Goal: Transaction & Acquisition: Purchase product/service

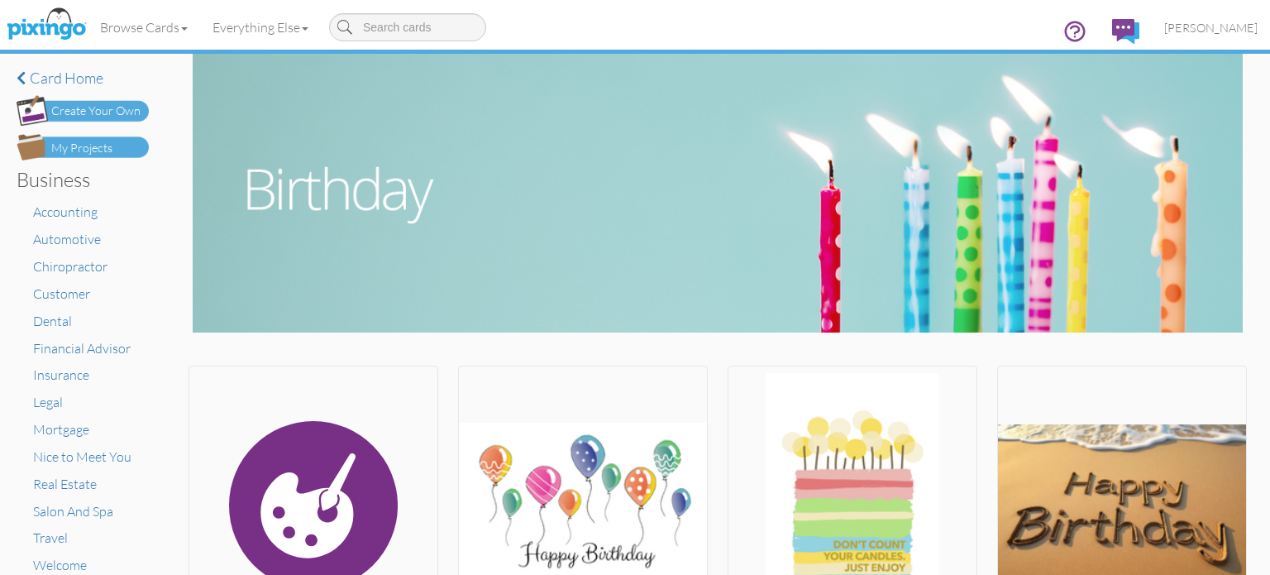
click at [100, 141] on div "My Projects" at bounding box center [81, 148] width 61 height 17
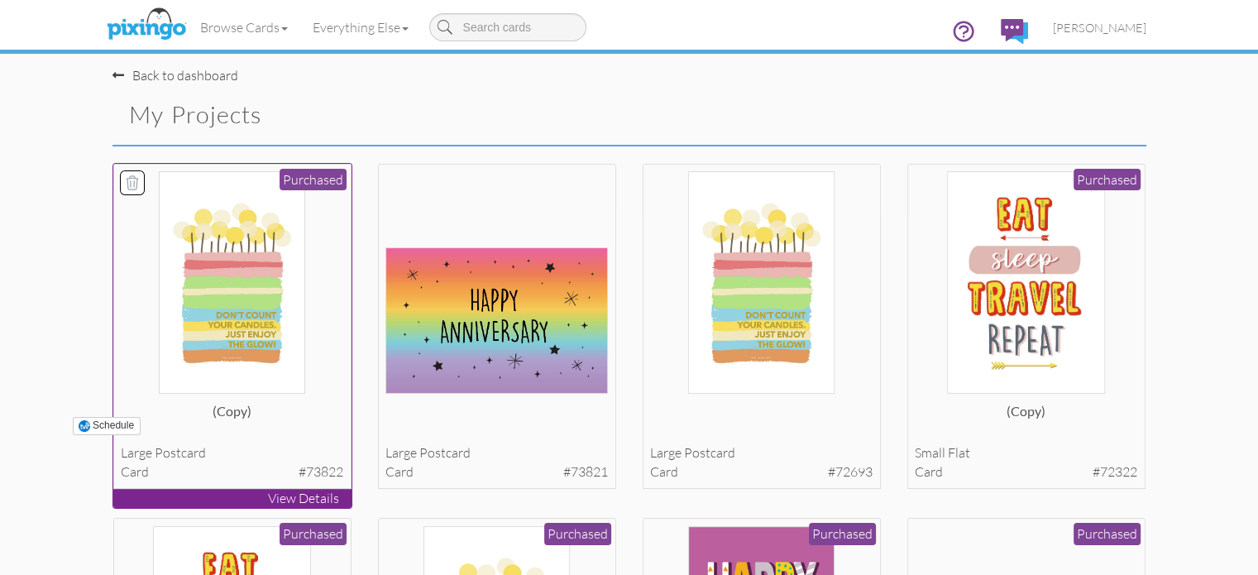
click at [185, 306] on img at bounding box center [232, 282] width 146 height 222
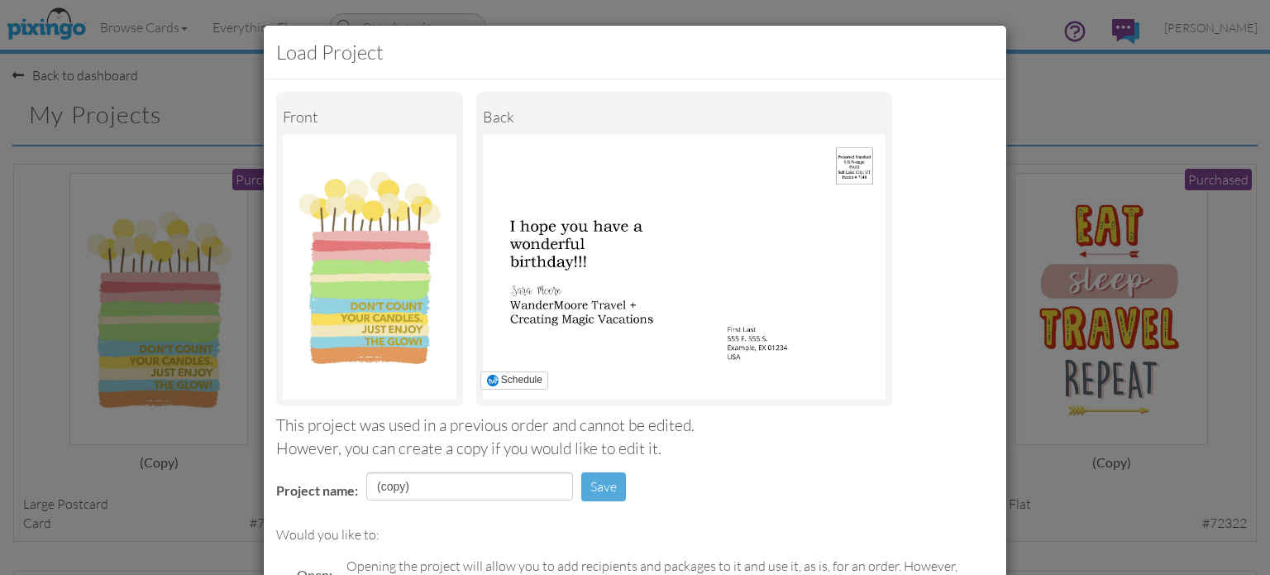
scroll to position [198, 0]
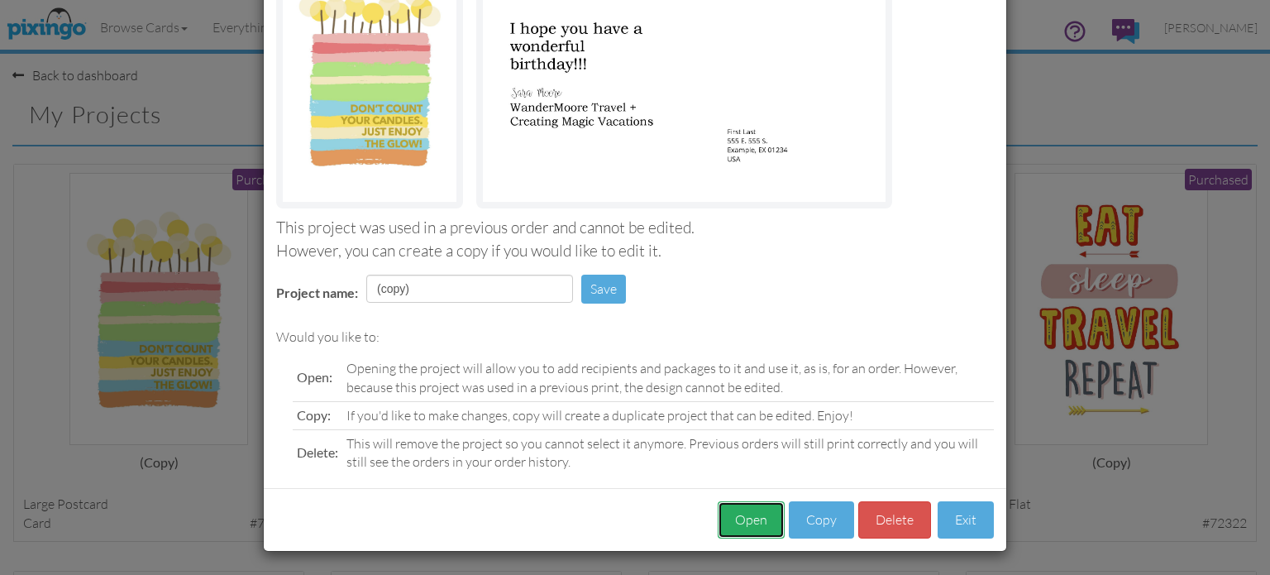
click at [756, 515] on button "Open" at bounding box center [751, 519] width 67 height 37
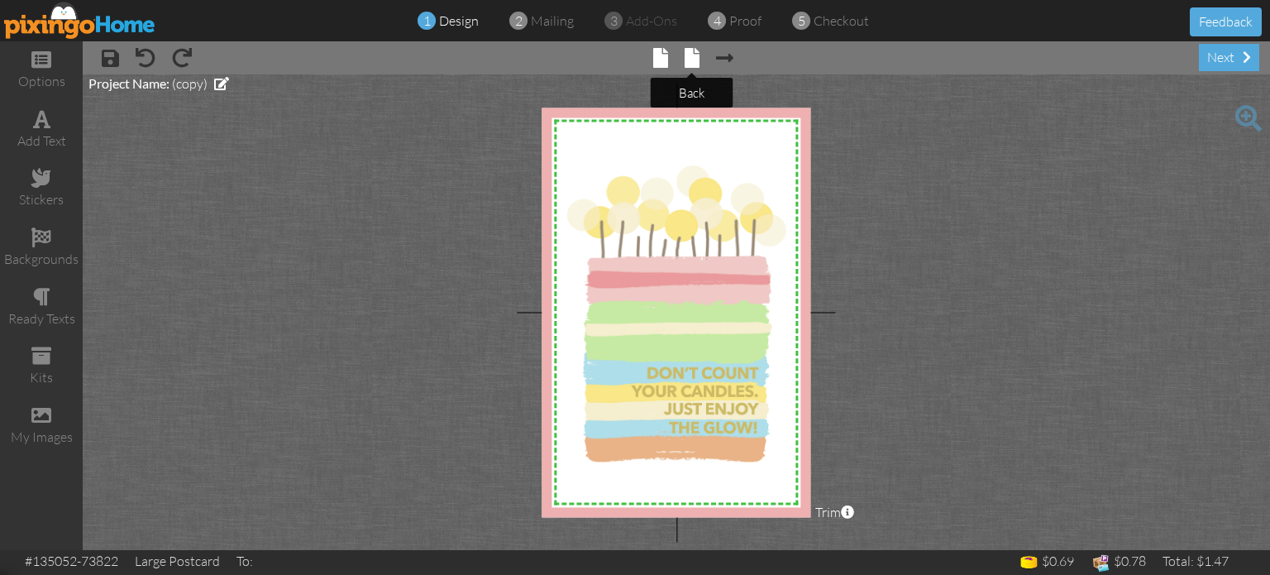
click at [697, 55] on span at bounding box center [692, 58] width 15 height 20
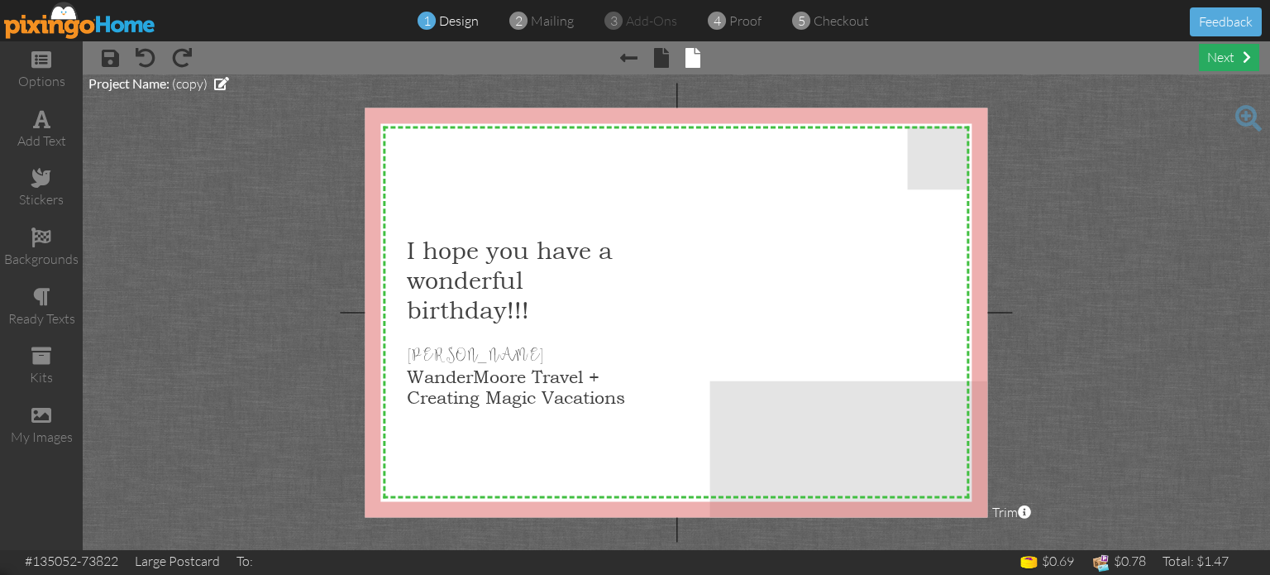
click at [1232, 59] on div "next" at bounding box center [1229, 57] width 60 height 27
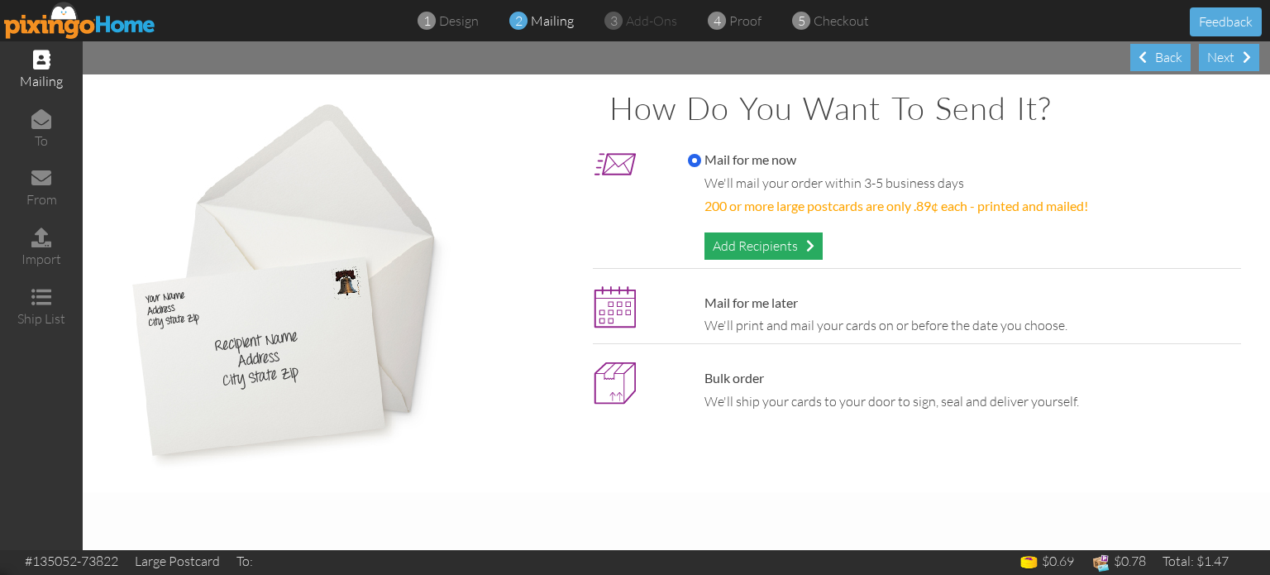
click at [754, 238] on div "Add Recipients" at bounding box center [764, 245] width 118 height 27
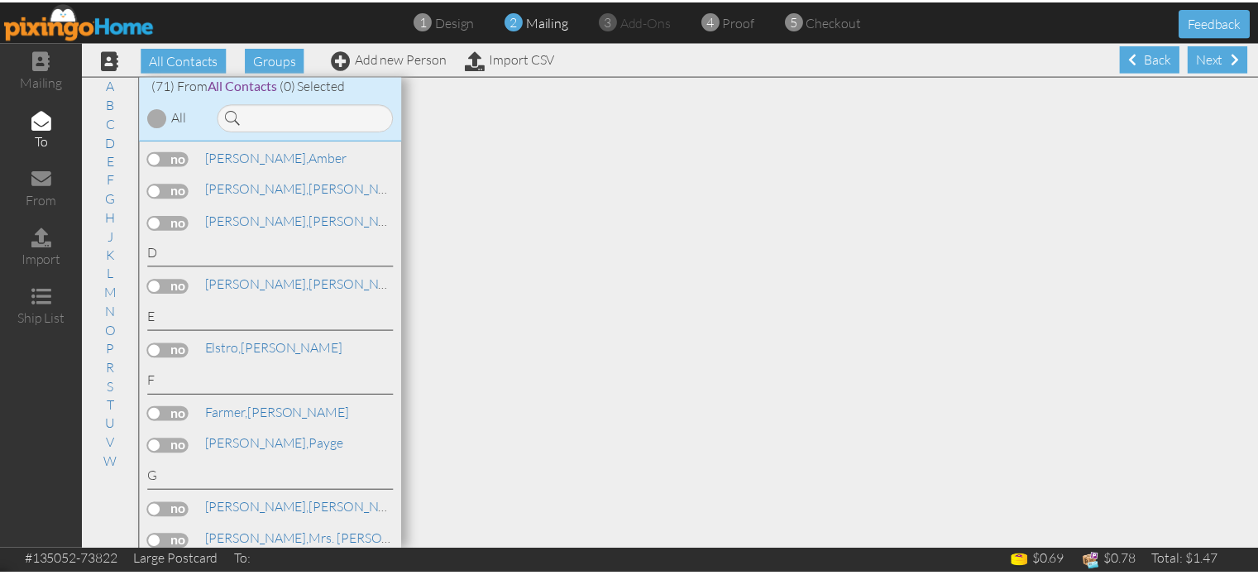
scroll to position [383, 0]
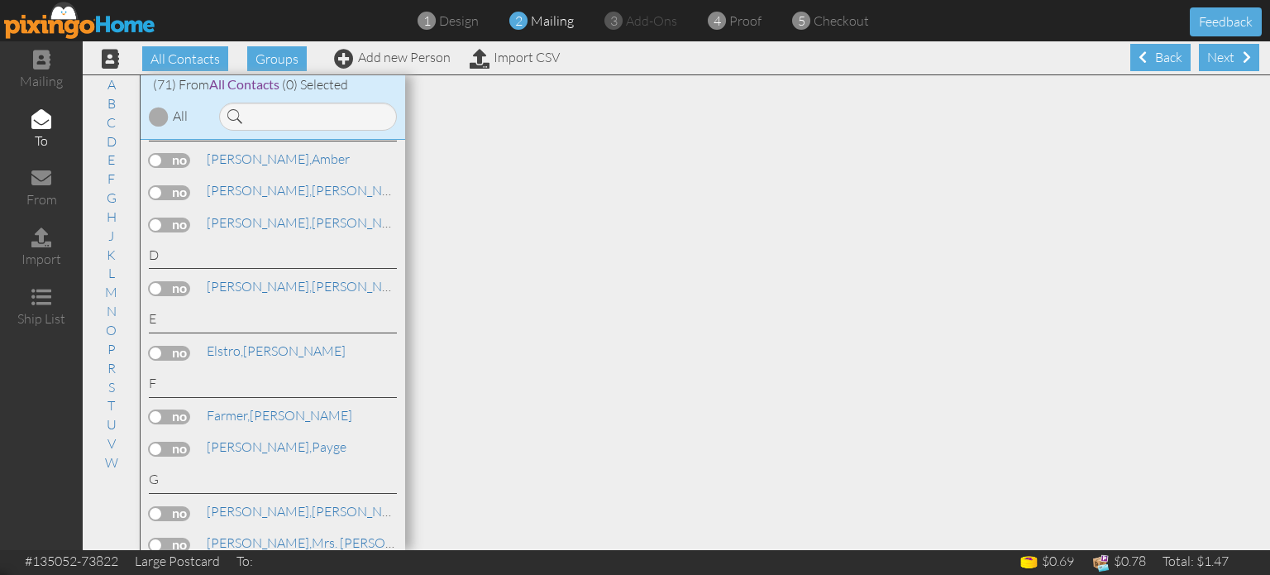
click at [162, 409] on label at bounding box center [169, 416] width 41 height 15
click at [0, 0] on input "checkbox" at bounding box center [0, 0] width 0 height 0
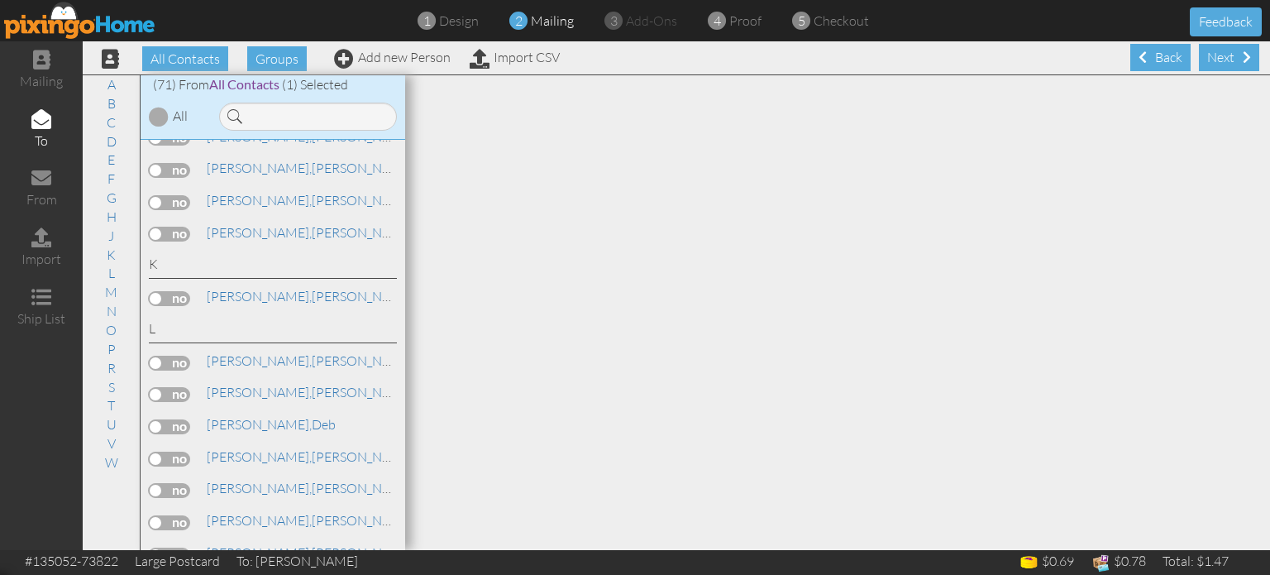
scroll to position [0, 0]
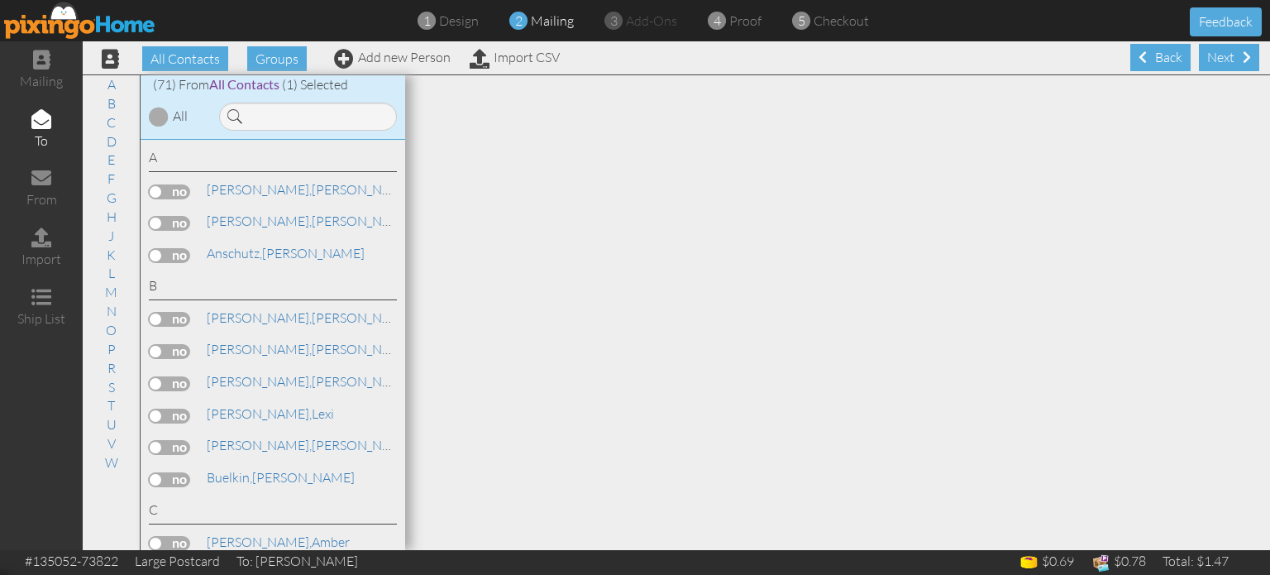
click at [151, 415] on label at bounding box center [169, 416] width 41 height 15
click at [0, 0] on input "checkbox" at bounding box center [0, 0] width 0 height 0
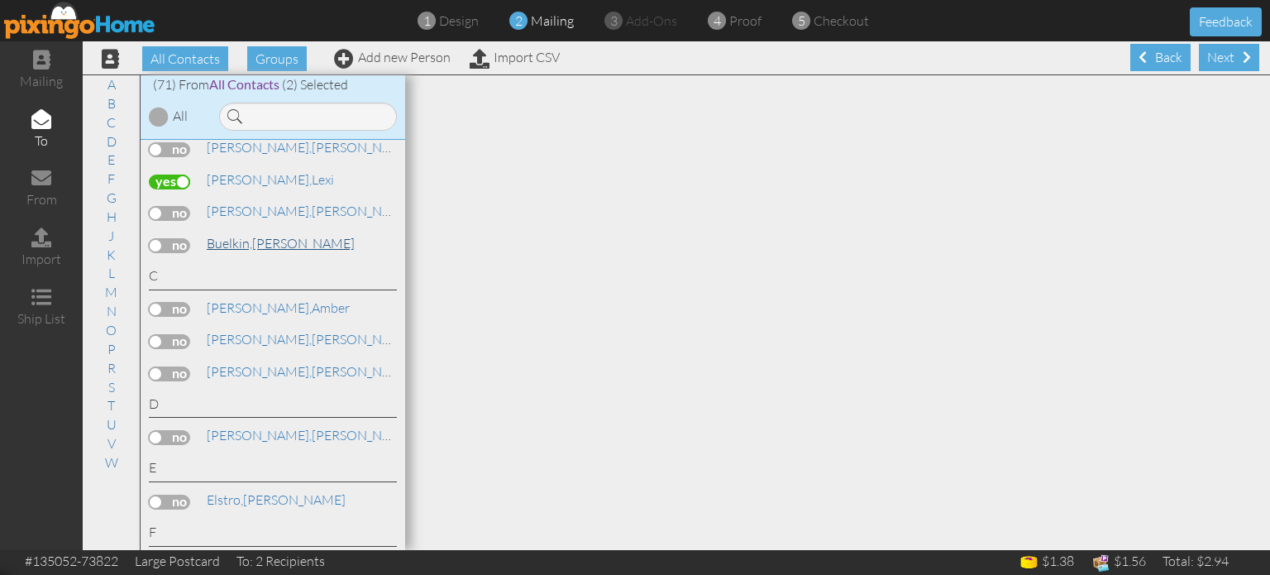
scroll to position [235, 0]
click at [166, 366] on label at bounding box center [169, 373] width 41 height 15
click at [0, 0] on input "checkbox" at bounding box center [0, 0] width 0 height 0
click at [1212, 59] on div "Next" at bounding box center [1229, 57] width 60 height 27
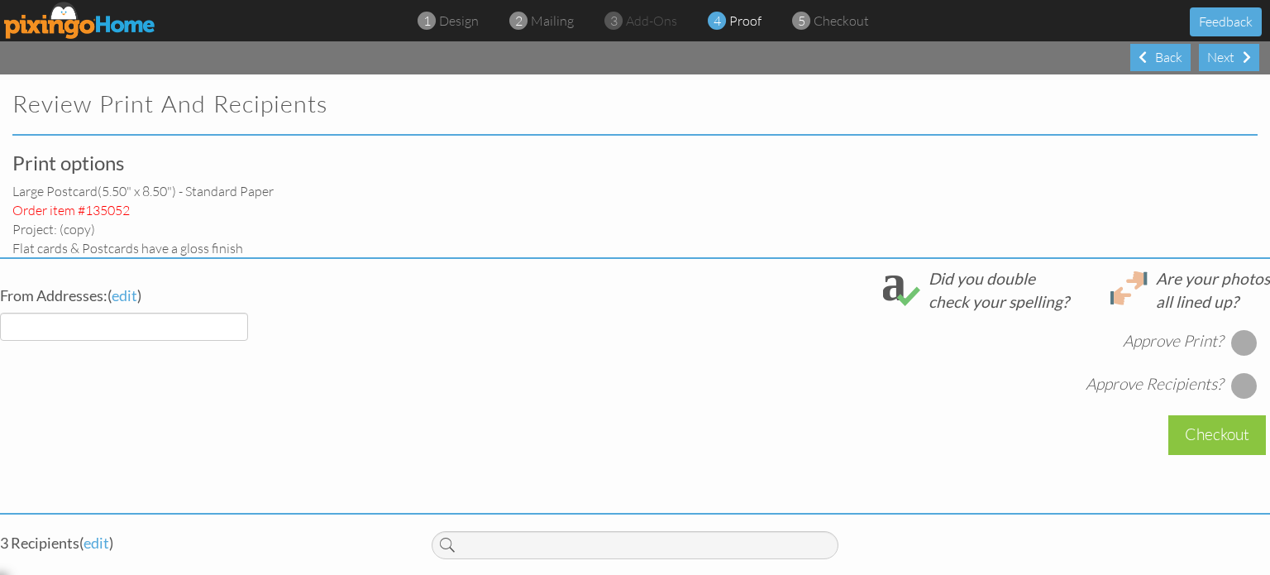
select select "object:1269"
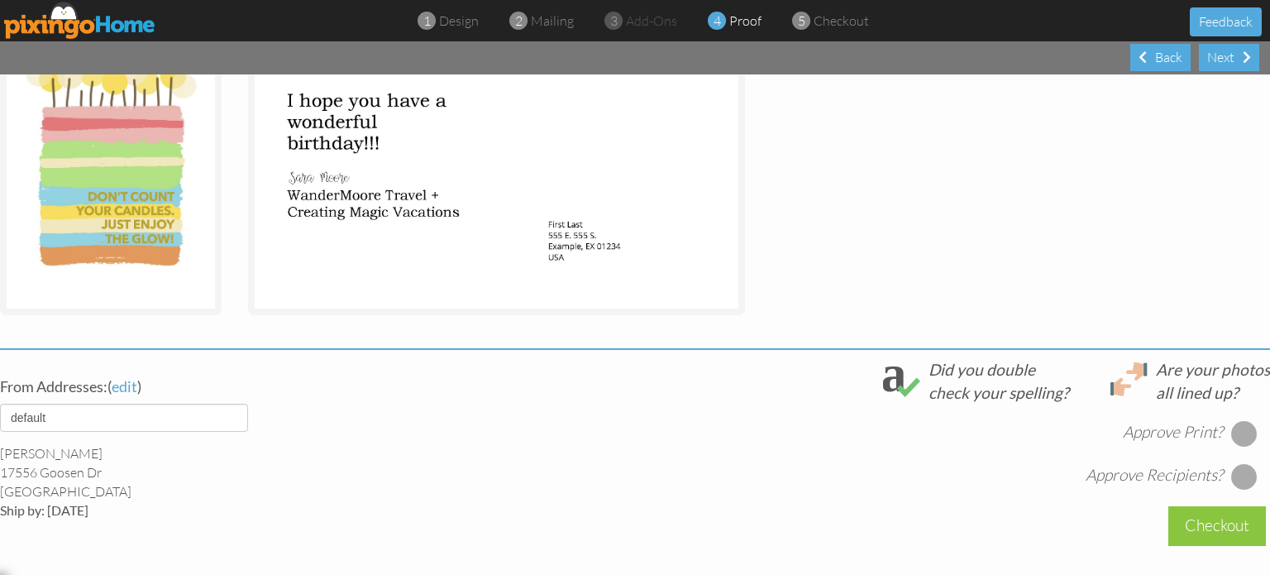
scroll to position [351, 0]
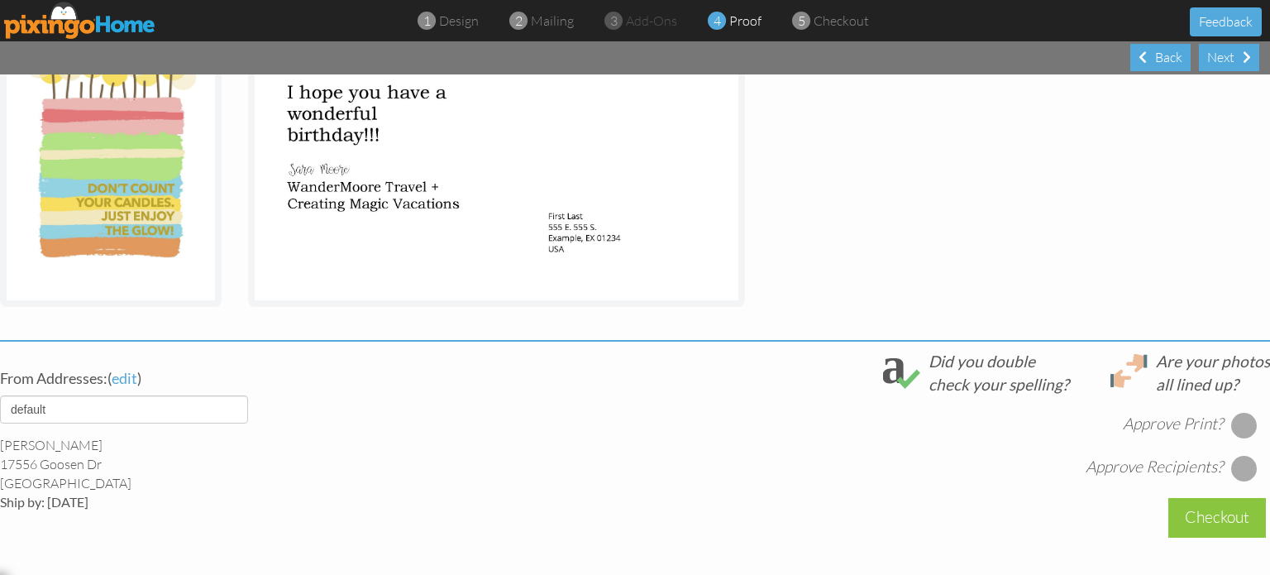
click at [1231, 421] on div at bounding box center [1244, 425] width 26 height 26
click at [1231, 469] on div at bounding box center [1244, 468] width 26 height 26
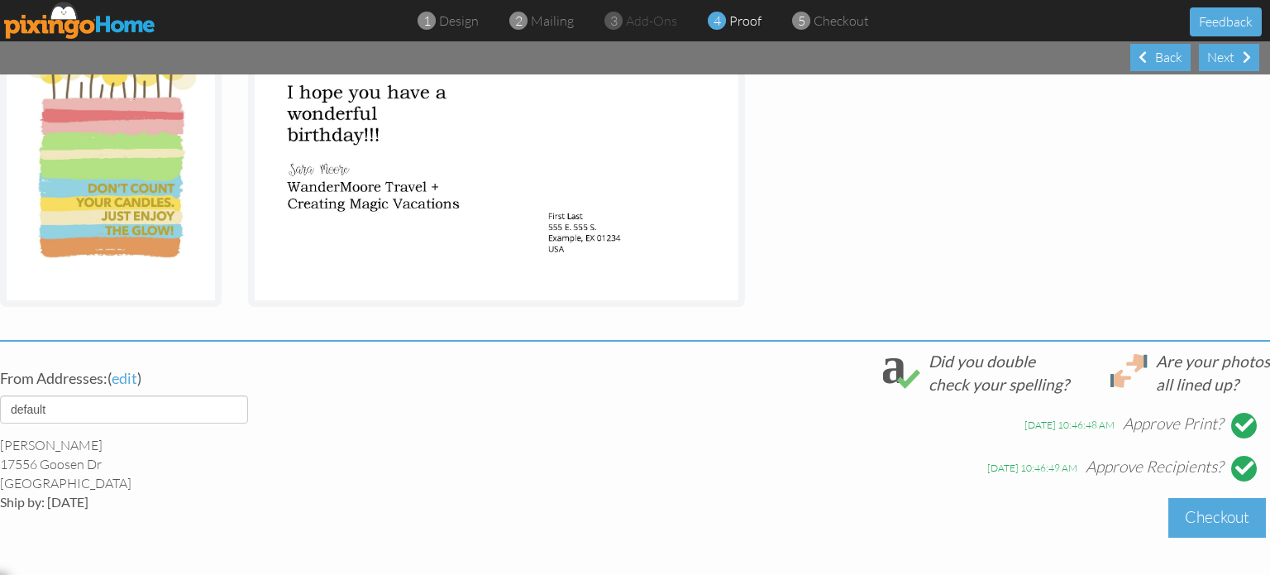
click at [1199, 517] on div "Checkout" at bounding box center [1218, 517] width 98 height 39
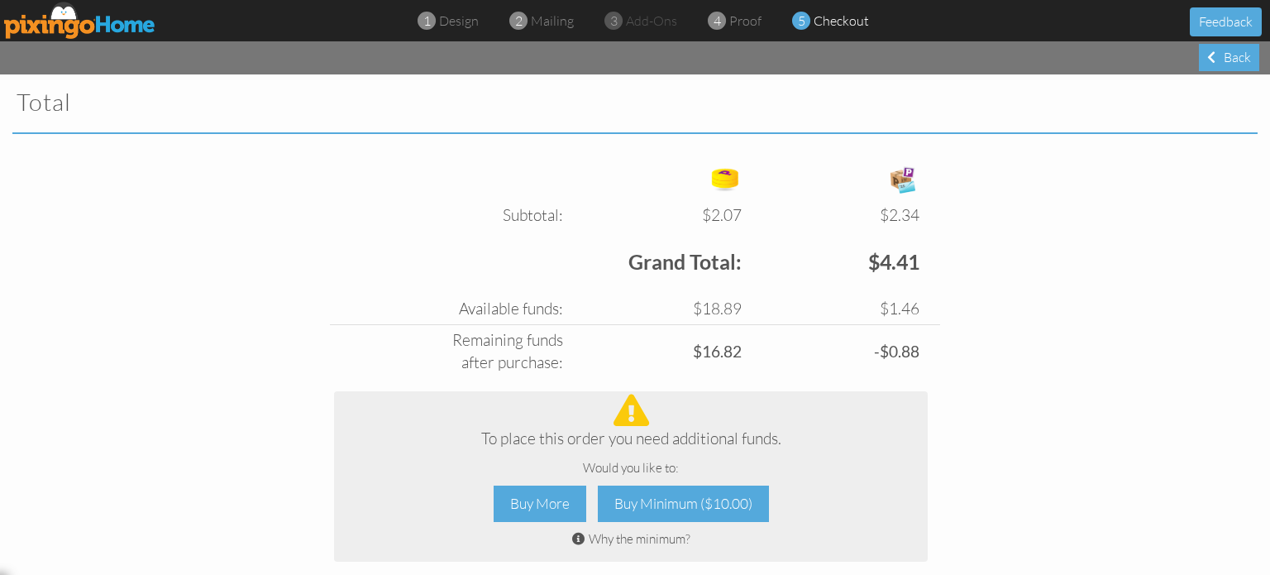
scroll to position [685, 0]
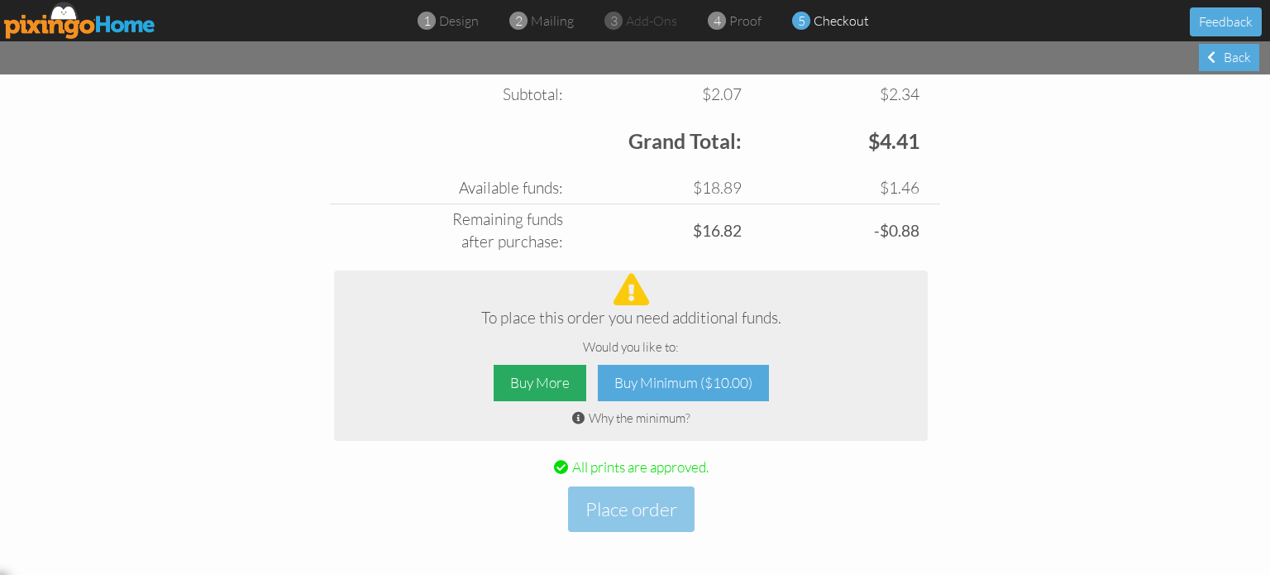
click at [534, 381] on div "Buy More" at bounding box center [540, 383] width 93 height 37
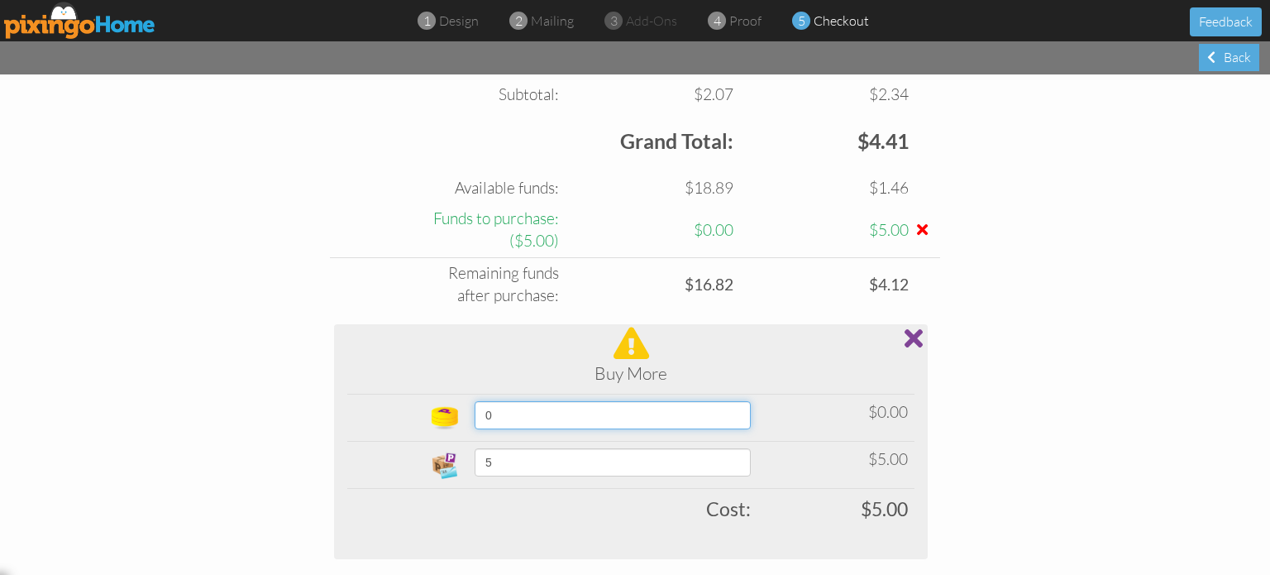
click at [697, 418] on select "0 10 20 30 40 50 60 70 80 90 100 150 200 250 300 350 400 (10% off) 450 (10% off…" at bounding box center [613, 415] width 276 height 28
select select "object:1319"
click at [475, 401] on select "0 10 20 30 40 50 60 70 80 90 100 150 200 250 300 350 400 (10% off) 450 (10% off…" at bounding box center [613, 415] width 276 height 28
click at [688, 409] on select "0 10 20 30 40 50 60 70 80 90 100 150 200 250 300 350 400 (10% off) 450 (10% off…" at bounding box center [600, 415] width 262 height 28
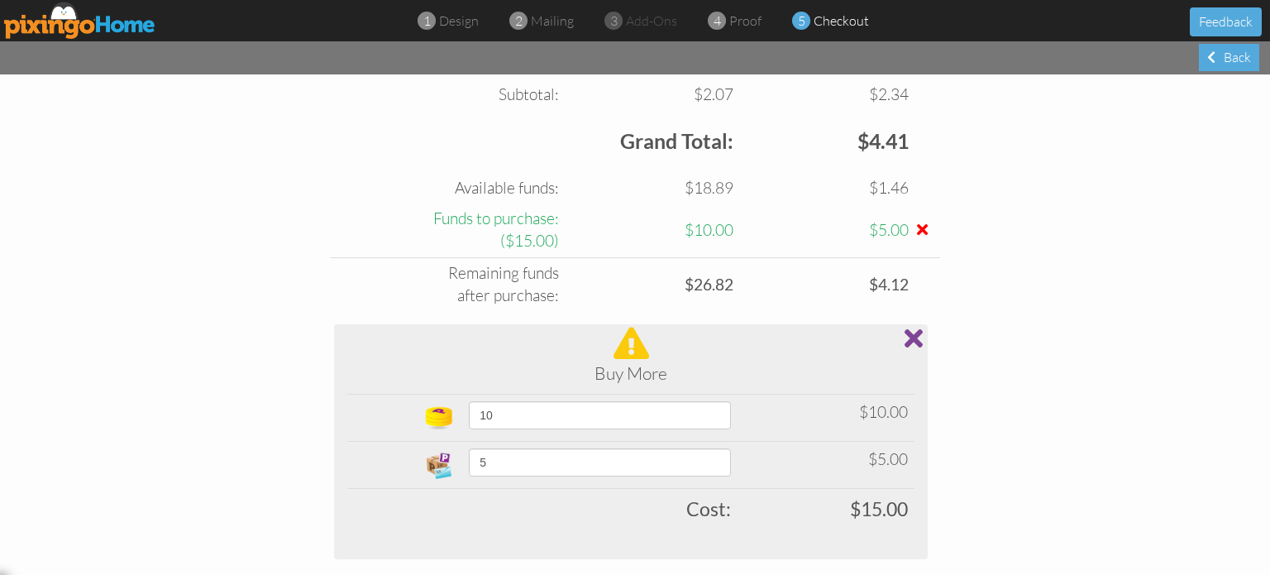
click at [905, 327] on span at bounding box center [914, 338] width 18 height 26
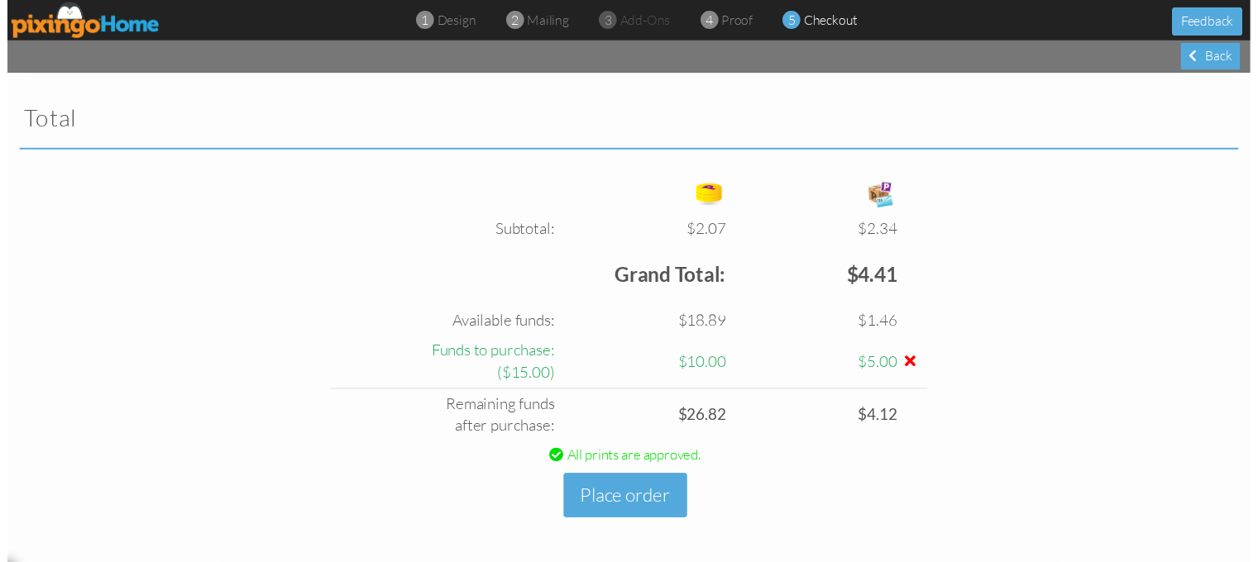
scroll to position [543, 0]
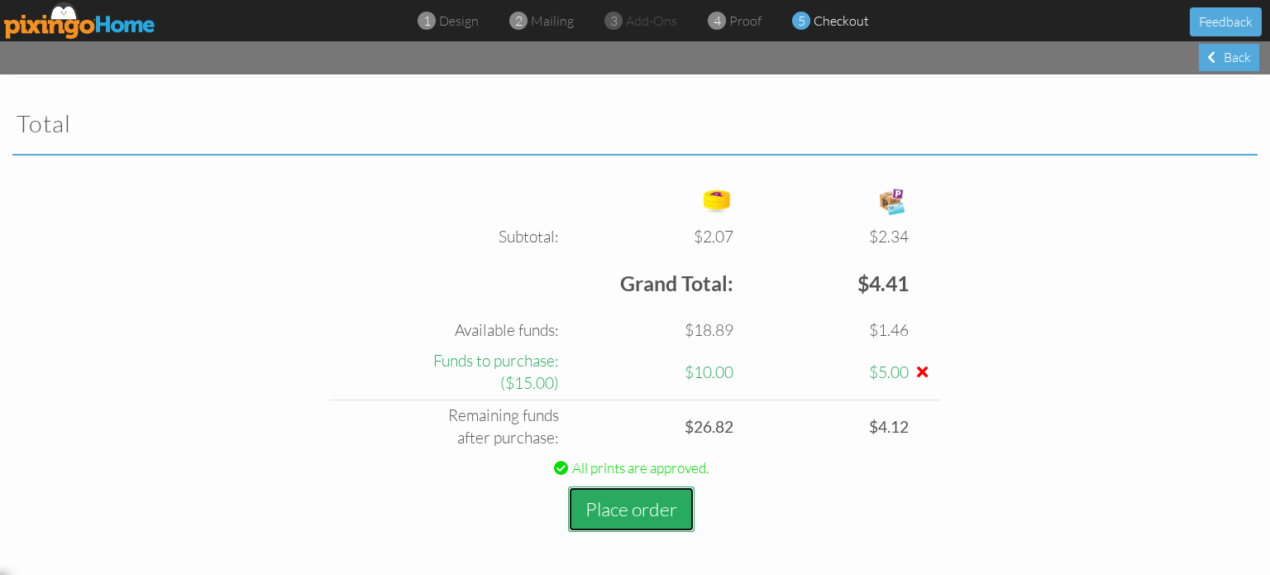
click at [660, 491] on button "Place order" at bounding box center [631, 508] width 127 height 45
click at [620, 499] on button "Place order" at bounding box center [631, 508] width 127 height 45
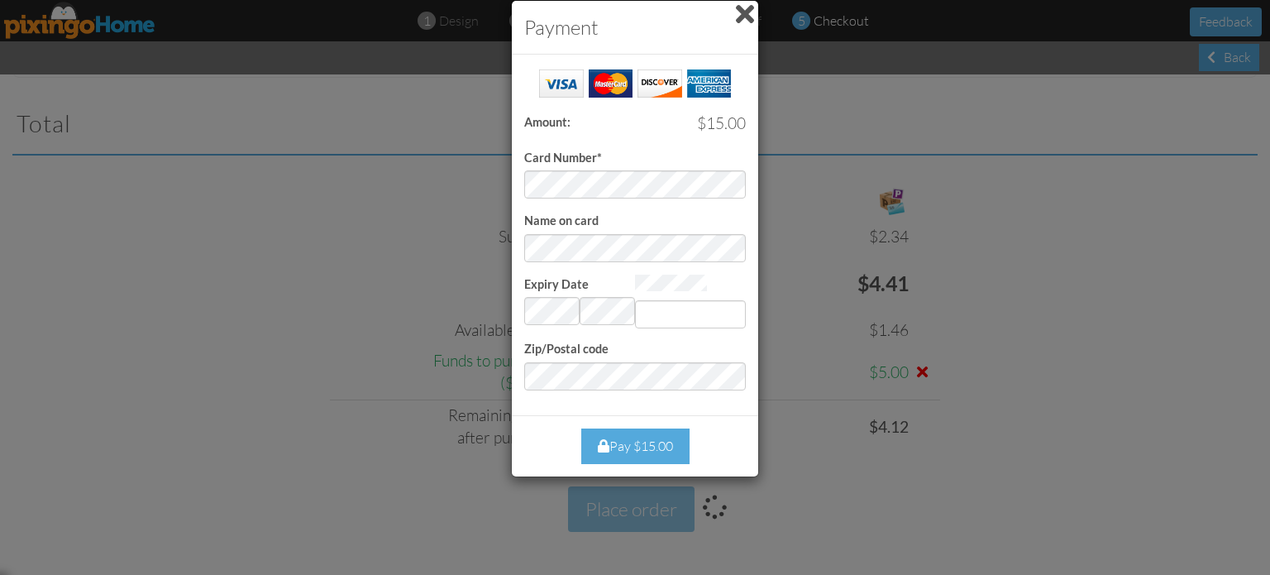
click at [647, 169] on div "Card Number*" at bounding box center [635, 133] width 222 height 132
type input "2335"
click at [627, 434] on div "Pay $15.00" at bounding box center [635, 446] width 108 height 36
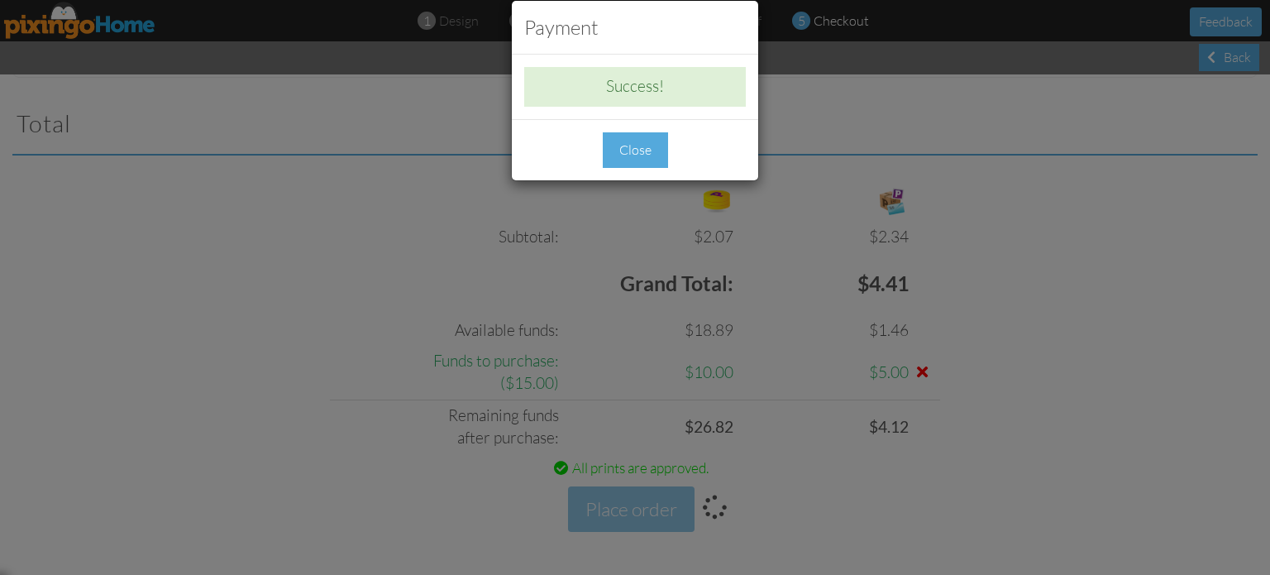
click at [638, 148] on div "Close" at bounding box center [635, 150] width 65 height 36
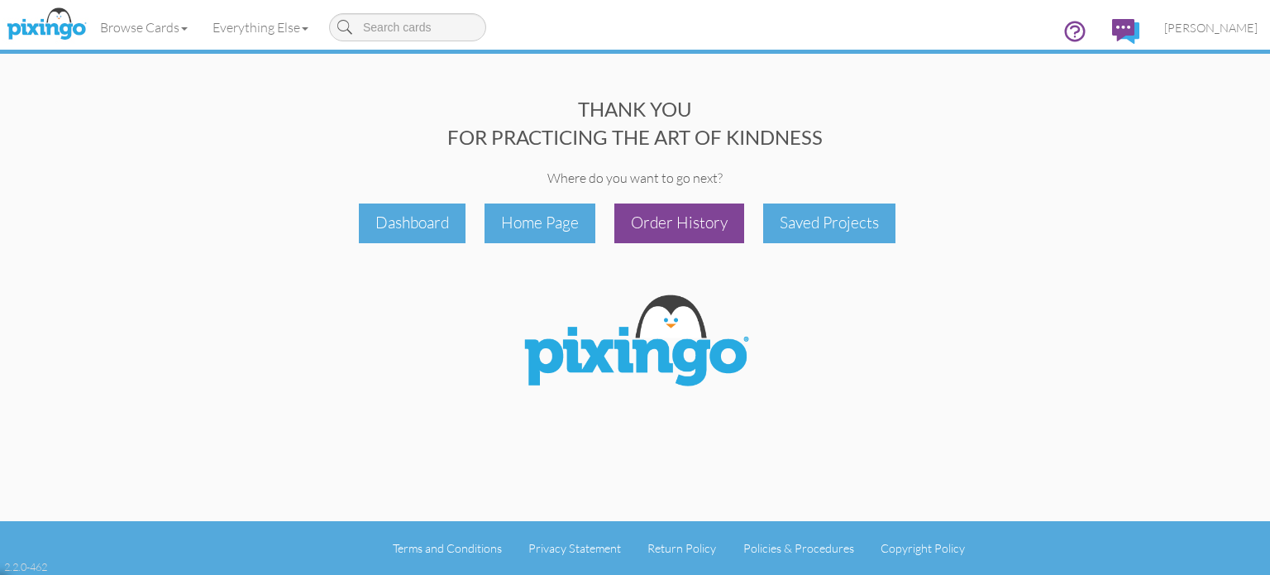
click at [677, 222] on div "Order History" at bounding box center [680, 222] width 130 height 39
